Goal: Find specific page/section: Find specific page/section

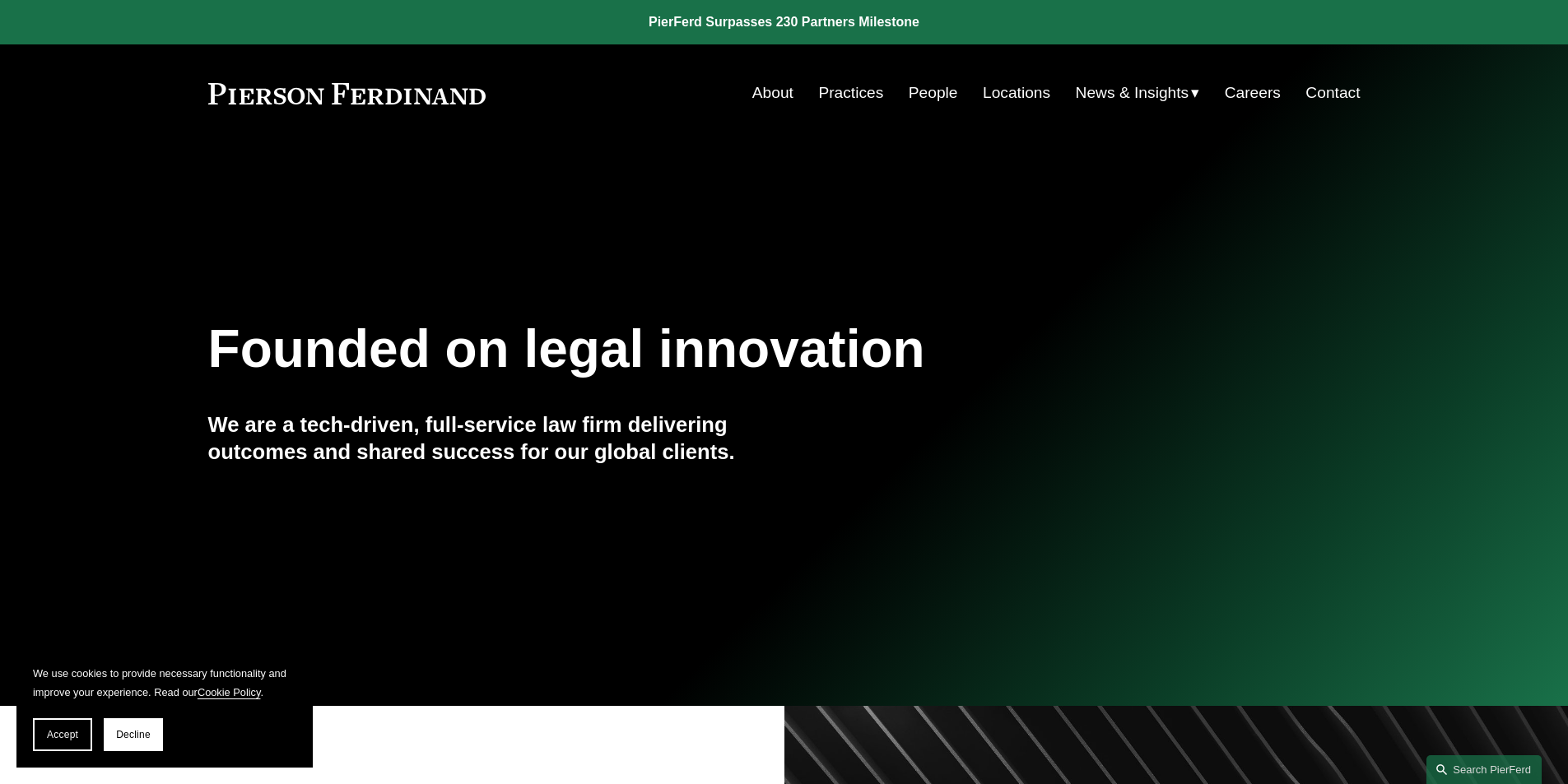
click at [925, 83] on link "People" at bounding box center [933, 92] width 49 height 32
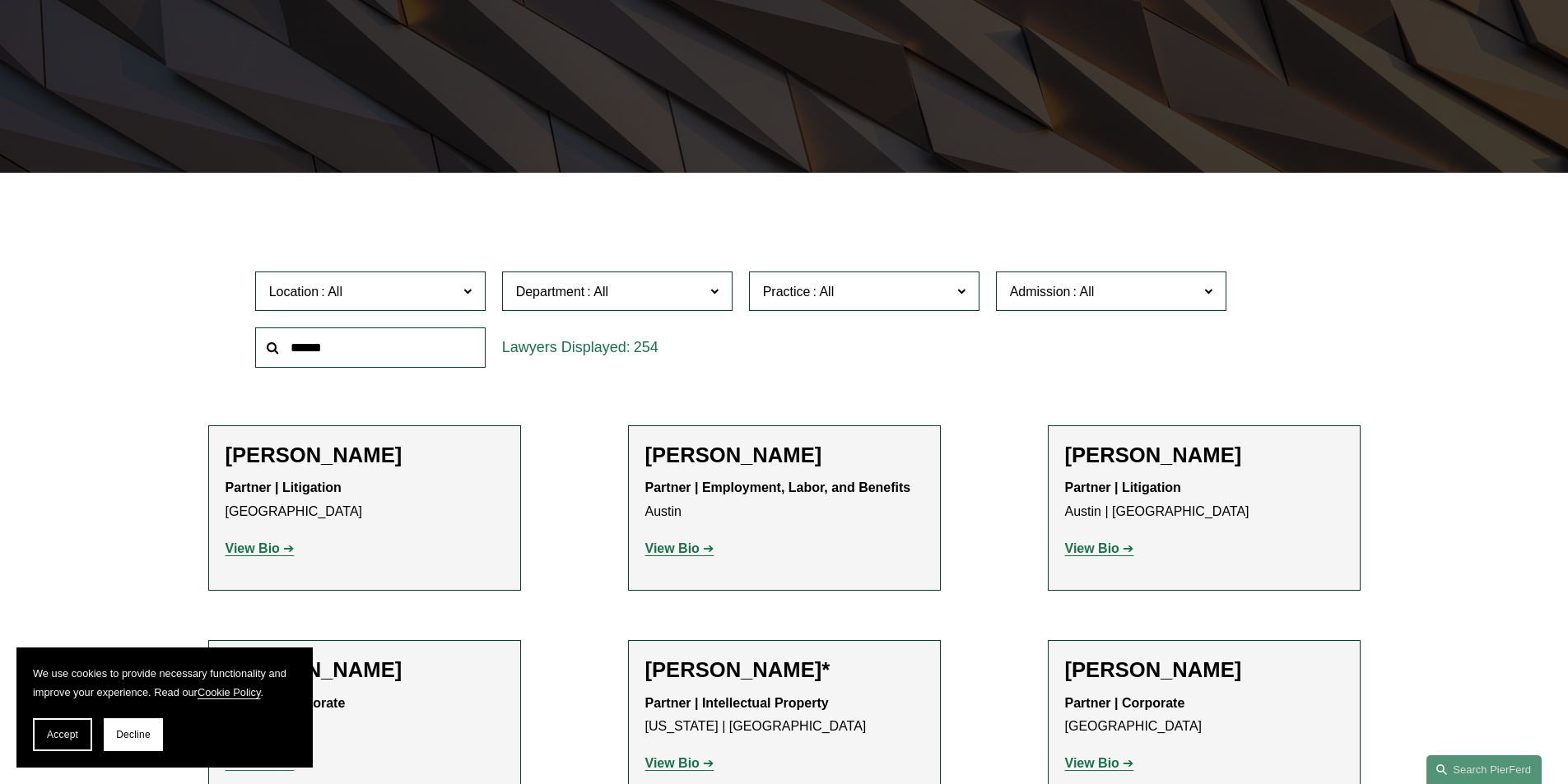
scroll to position [576, 0]
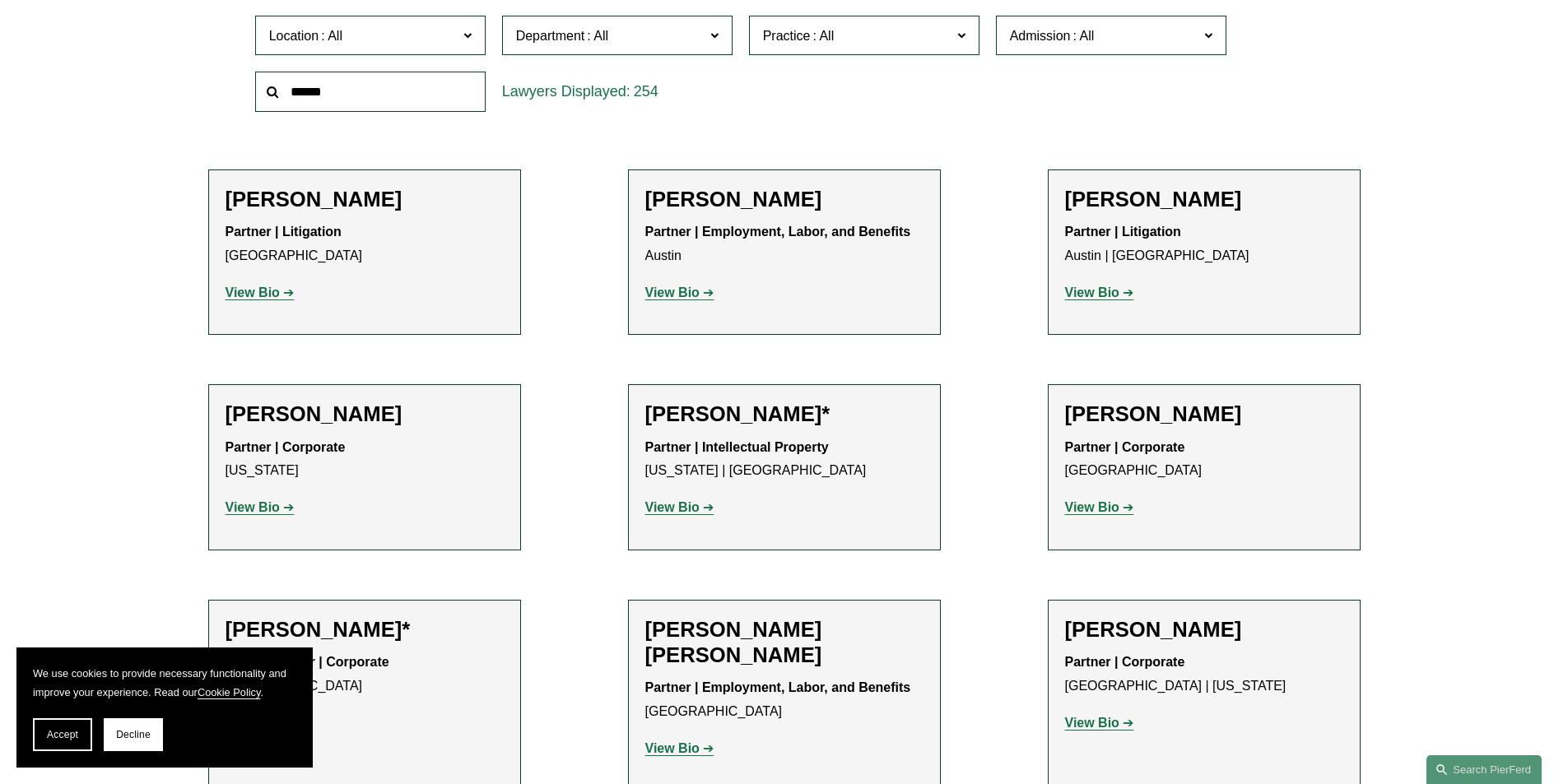
click at [259, 504] on strong "View Bio" at bounding box center [252, 507] width 54 height 14
